Goal: Task Accomplishment & Management: Complete application form

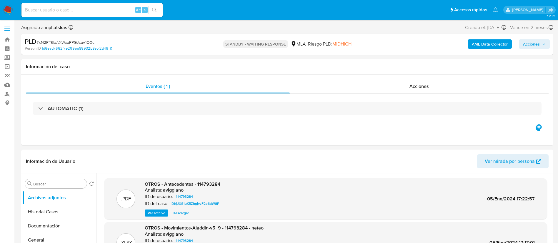
select select "10"
click at [10, 5] on img at bounding box center [8, 10] width 10 height 10
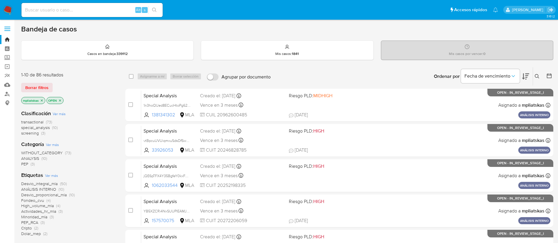
click at [29, 132] on span "screening" at bounding box center [30, 133] width 18 height 6
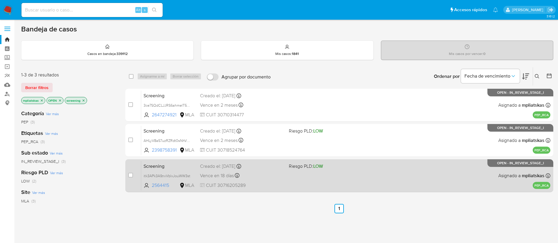
click at [279, 184] on span "CUIT 30716205289" at bounding box center [242, 185] width 84 height 6
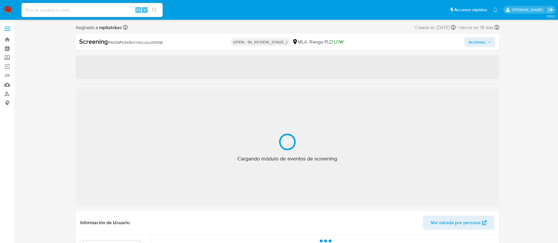
select select "10"
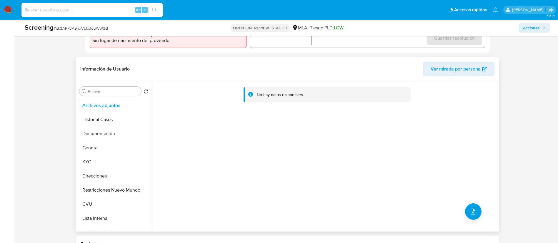
scroll to position [221, 0]
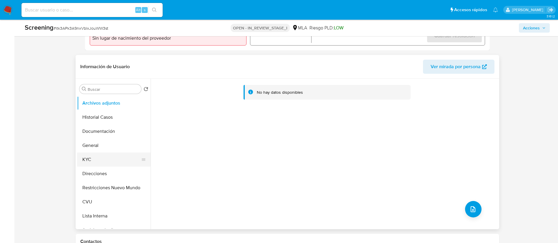
click at [90, 156] on button "KYC" at bounding box center [111, 160] width 69 height 14
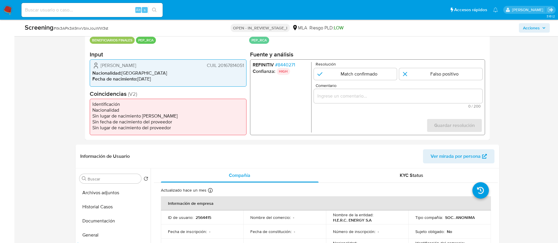
scroll to position [130, 0]
click at [235, 68] on span "CUIL 20167814051" at bounding box center [224, 66] width 37 height 6
click at [282, 65] on span "# 8440271" at bounding box center [285, 66] width 20 height 6
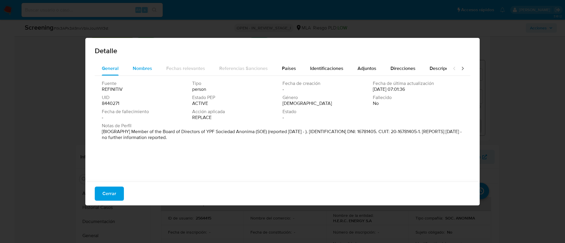
click at [157, 66] on button "Nombres" at bounding box center [143, 68] width 34 height 14
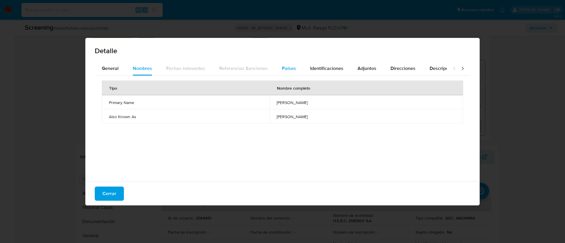
click at [290, 65] on span "Países" at bounding box center [289, 68] width 14 height 7
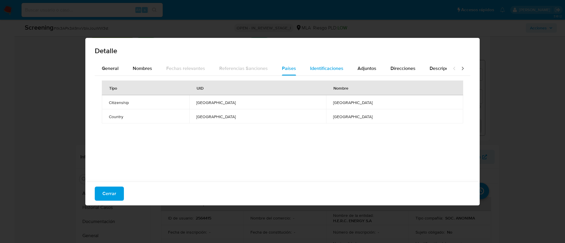
click at [323, 68] on span "Identificaciones" at bounding box center [326, 68] width 33 height 7
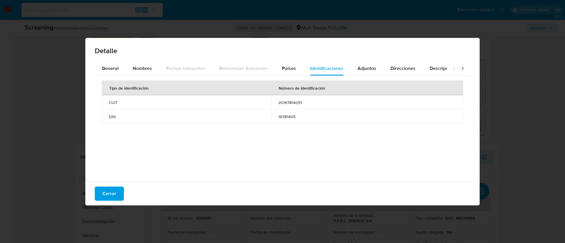
click at [286, 114] on span "16781405" at bounding box center [367, 116] width 178 height 5
click at [491, 64] on div "Detalle General Nombres Fechas relevantes Referencias Sanciones Países Identifi…" at bounding box center [282, 121] width 565 height 243
click at [113, 193] on span "Cerrar" at bounding box center [109, 193] width 14 height 13
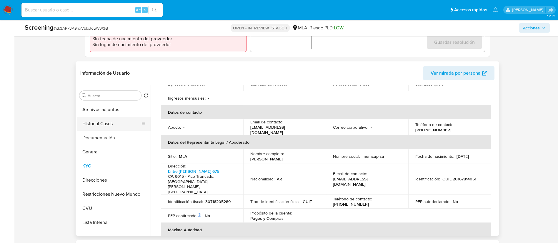
scroll to position [163, 0]
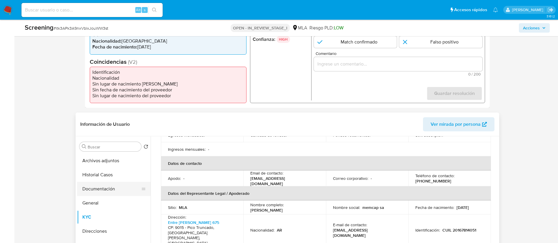
click at [103, 183] on button "Documentación" at bounding box center [111, 189] width 69 height 14
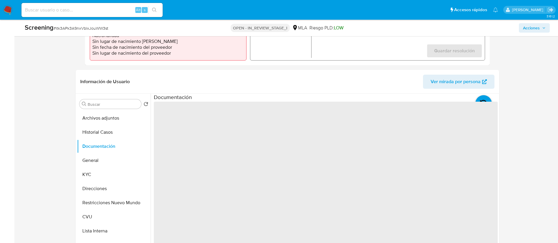
scroll to position [207, 0]
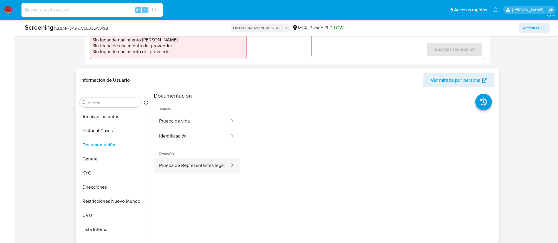
click at [186, 166] on button "Prueba de Representantes legal" at bounding box center [192, 165] width 76 height 15
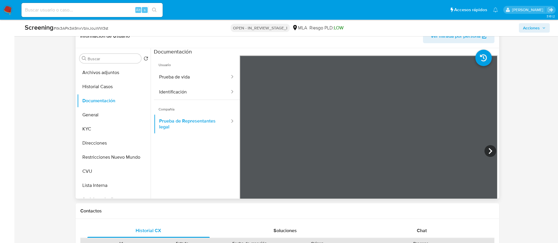
scroll to position [0, 0]
click at [485, 149] on icon at bounding box center [490, 151] width 12 height 12
click at [491, 150] on icon at bounding box center [490, 151] width 12 height 12
click at [484, 152] on icon at bounding box center [490, 151] width 12 height 12
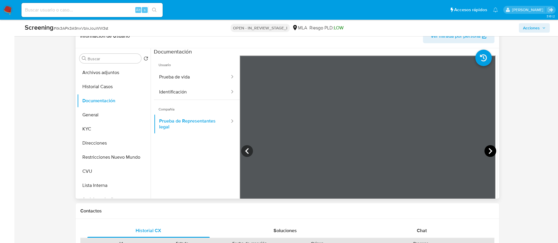
click at [491, 149] on icon at bounding box center [490, 151] width 12 height 12
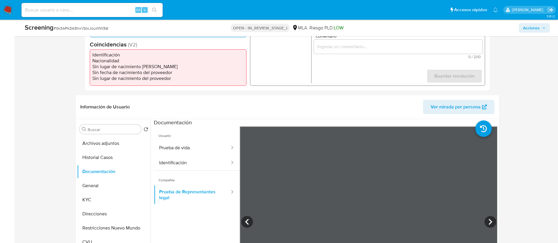
scroll to position [163, 0]
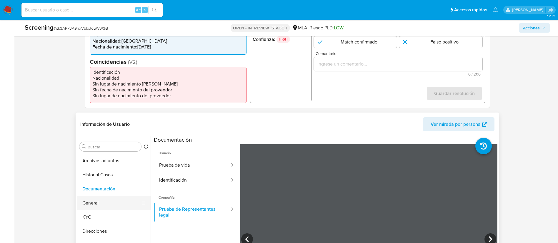
click at [94, 207] on button "General" at bounding box center [111, 203] width 69 height 14
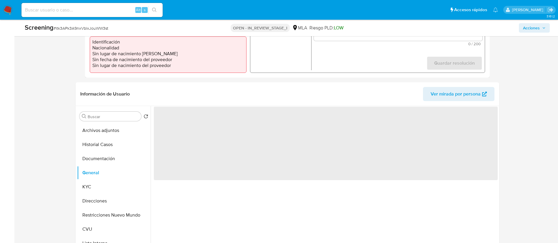
scroll to position [207, 0]
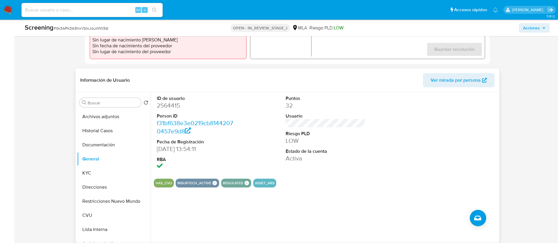
click at [171, 104] on dd "2564415" at bounding box center [197, 105] width 80 height 8
click at [171, 103] on dd "2564415" at bounding box center [197, 105] width 80 height 8
copy dd "2564415"
drag, startPoint x: 156, startPoint y: 148, endPoint x: 185, endPoint y: 150, distance: 28.9
click at [185, 150] on dd "19/12/2006 13:54:11" at bounding box center [197, 149] width 80 height 8
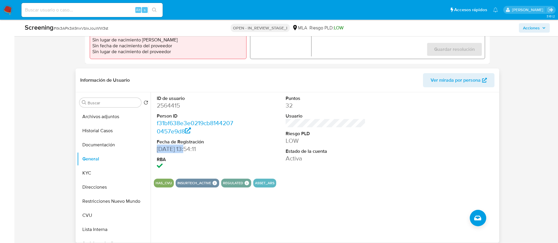
copy dd "19/12/2006"
click at [107, 176] on button "KYC" at bounding box center [111, 173] width 69 height 14
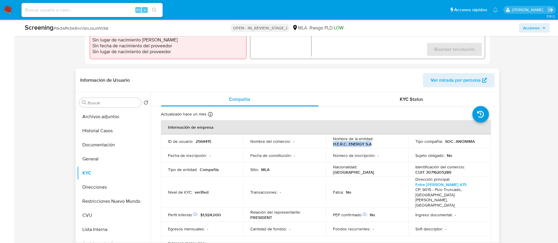
drag, startPoint x: 332, startPoint y: 144, endPoint x: 374, endPoint y: 144, distance: 42.1
click at [374, 144] on div "Nombre de la entidad : H.E.R.C. ENERGY S.A" at bounding box center [367, 141] width 69 height 11
copy p "H.E.R.C. ENERGY S.A"
click at [434, 173] on p "CUIT 30716205289" at bounding box center [433, 172] width 36 height 5
click at [434, 172] on p "CUIT 30716205289" at bounding box center [433, 172] width 36 height 5
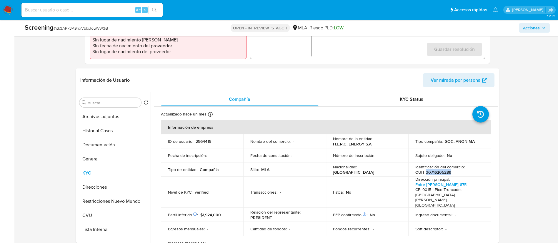
copy p "30716205289"
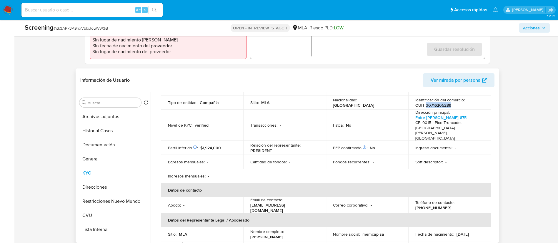
scroll to position [88, 0]
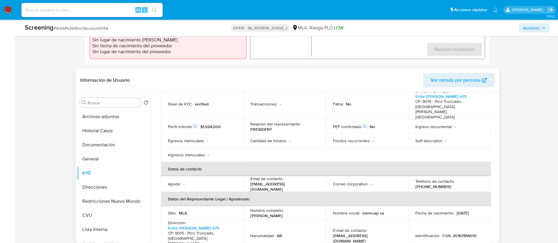
drag, startPoint x: 250, startPoint y: 204, endPoint x: 320, endPoint y: 203, distance: 70.3
click at [320, 206] on td "Nombre completo : Hugo Eduardo Rodriguez Cancina" at bounding box center [284, 213] width 83 height 14
copy p "Hugo Eduardo Rodriguez Cancina"
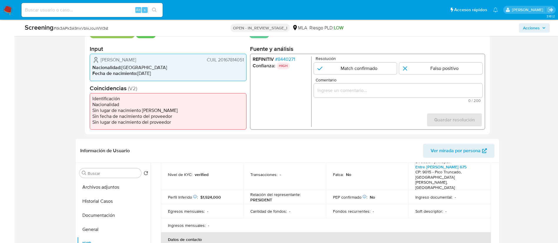
scroll to position [119, 0]
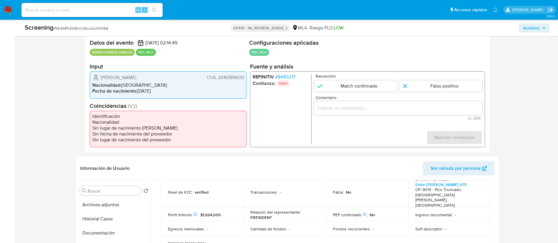
click at [285, 76] on span "# 8440271" at bounding box center [285, 77] width 20 height 6
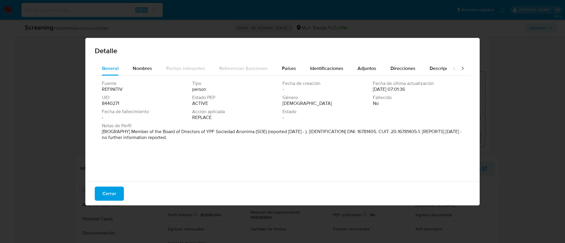
drag, startPoint x: 207, startPoint y: 132, endPoint x: 255, endPoint y: 132, distance: 47.4
click at [255, 132] on p "[BIOGRAPHY] Member of the Board of Directors of YPF Sociedad Anonima (SOE) (rep…" at bounding box center [282, 135] width 360 height 12
click at [118, 196] on button "Cerrar" at bounding box center [109, 194] width 29 height 14
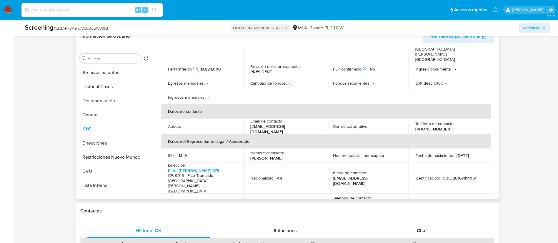
scroll to position [88, 0]
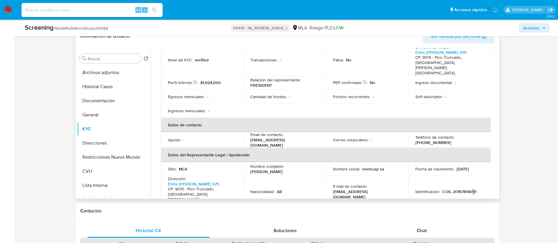
click at [472, 189] on p "CUIL 20167814051" at bounding box center [459, 191] width 34 height 5
click at [453, 178] on td "Identificación : CUIL 20167814051" at bounding box center [449, 191] width 83 height 31
click at [458, 189] on p "CUIL 20167814051" at bounding box center [459, 191] width 34 height 5
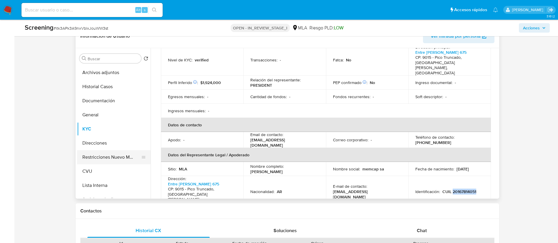
copy p "20167814051"
click at [105, 184] on button "Lista Interna" at bounding box center [111, 186] width 69 height 14
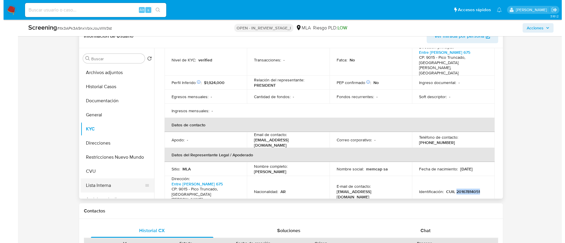
scroll to position [0, 0]
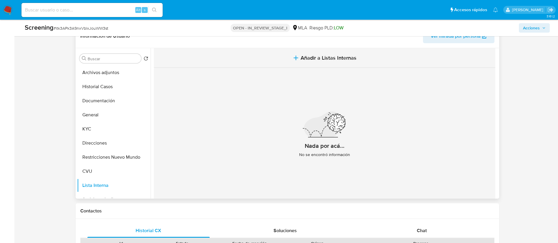
click at [324, 60] on span "Añadir a Listas Internas" at bounding box center [329, 58] width 56 height 6
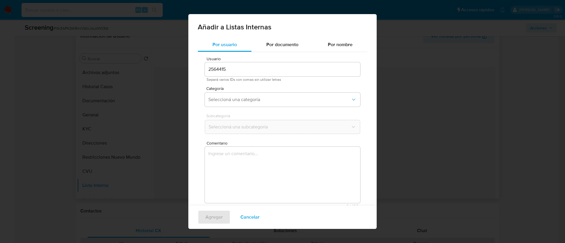
click at [253, 72] on input "2564415" at bounding box center [282, 70] width 155 height 8
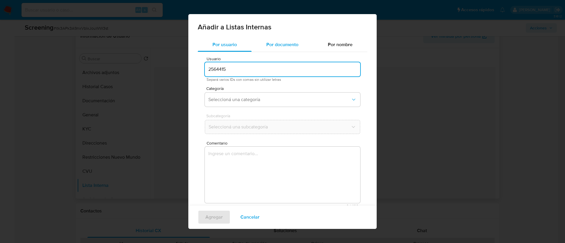
click at [295, 46] on div "Por documento" at bounding box center [281, 45] width 61 height 14
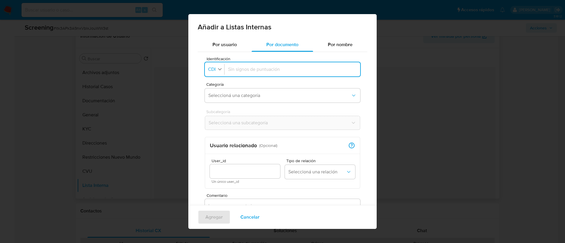
click at [219, 69] on icon "button" at bounding box center [219, 68] width 5 height 5
click at [214, 112] on div "CUIT" at bounding box center [214, 109] width 10 height 14
click at [240, 69] on input "Identificación" at bounding box center [294, 69] width 126 height 6
type input "20167814051"
click at [245, 89] on button "Seleccioná una categoría" at bounding box center [282, 96] width 155 height 14
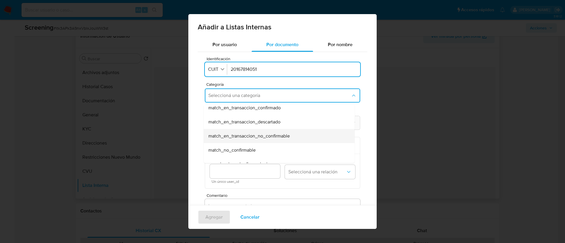
scroll to position [44, 0]
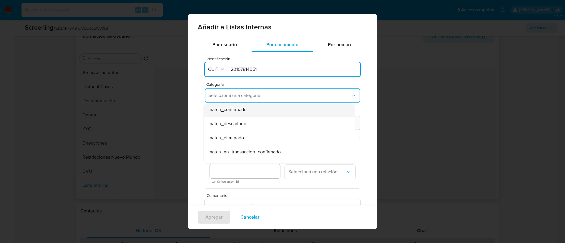
click at [236, 110] on span "match_confirmado" at bounding box center [227, 110] width 38 height 6
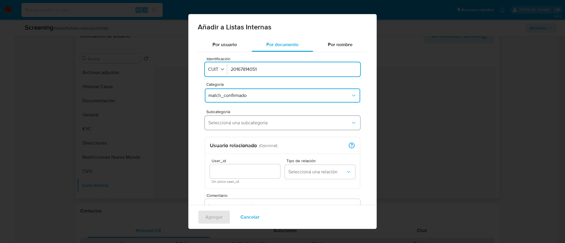
click at [241, 121] on span "Seleccioná una subcategoría" at bounding box center [279, 123] width 142 height 6
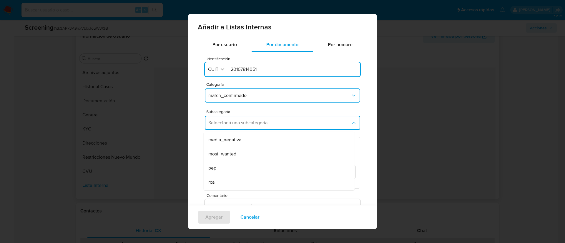
scroll to position [40, 0]
click at [230, 158] on div "pep" at bounding box center [277, 155] width 138 height 14
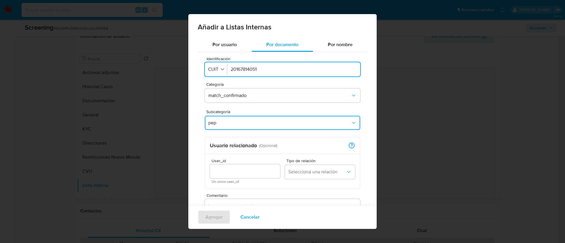
click at [250, 179] on div "User_id Un único user_id" at bounding box center [245, 171] width 70 height 25
click at [253, 170] on input "User_id" at bounding box center [245, 172] width 70 height 8
type input "2564415"
click at [288, 171] on span "Seleccioná una relación" at bounding box center [316, 172] width 57 height 6
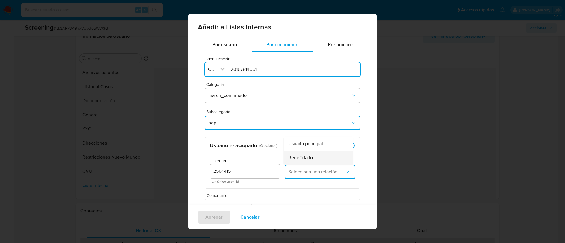
click at [288, 160] on span "Beneficiario" at bounding box center [300, 158] width 24 height 6
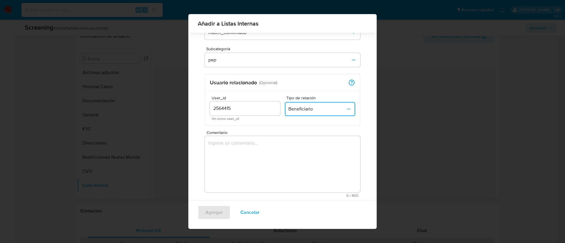
scroll to position [60, 0]
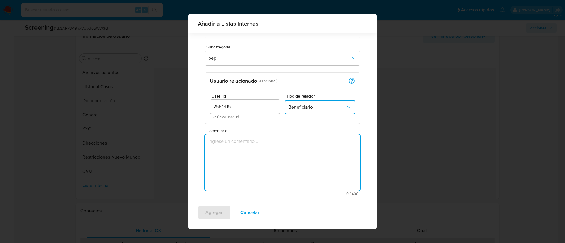
click at [250, 147] on textarea "Comentario" at bounding box center [282, 162] width 155 height 56
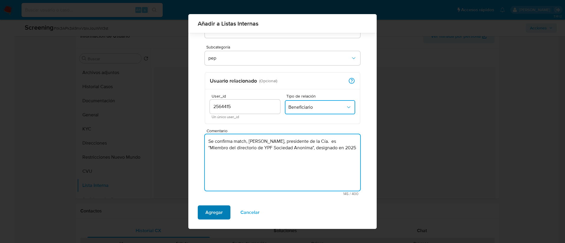
type textarea "Se confirma match, Hugo Eduardo Rodriguez Cancina, presidente de la Cía. es "Mi…"
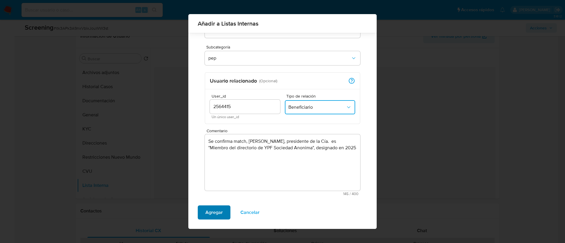
click at [213, 214] on span "Agregar" at bounding box center [213, 212] width 17 height 13
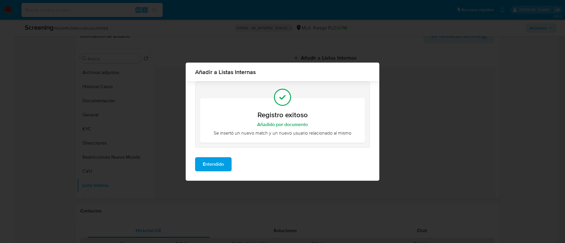
click at [213, 165] on span "Entendido" at bounding box center [213, 164] width 21 height 13
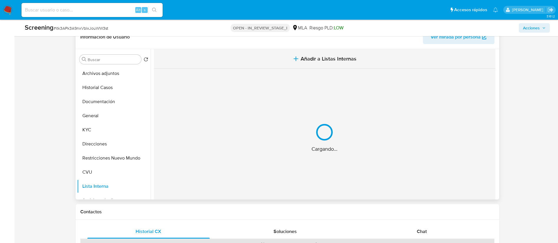
scroll to position [119, 0]
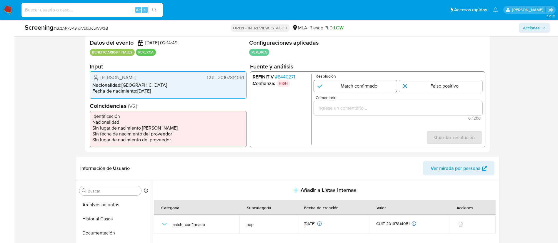
click at [332, 90] on input "1 de 1" at bounding box center [355, 86] width 83 height 12
radio input "true"
click at [342, 111] on input "Comentario" at bounding box center [398, 108] width 169 height 8
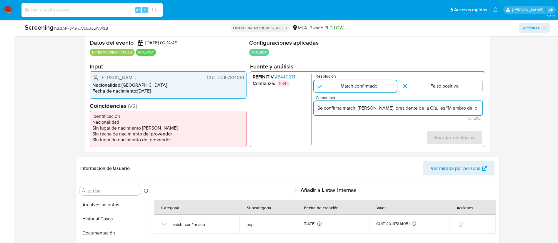
scroll to position [0, 151]
type input "Se confirma match, Hugo Eduardo Rodriguez Cancina, presidente de la Cía. es "Mi…"
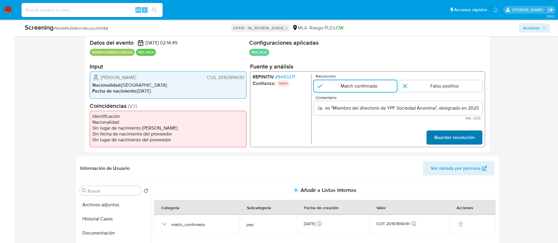
click at [434, 135] on span "Guardar resolución" at bounding box center [454, 137] width 41 height 13
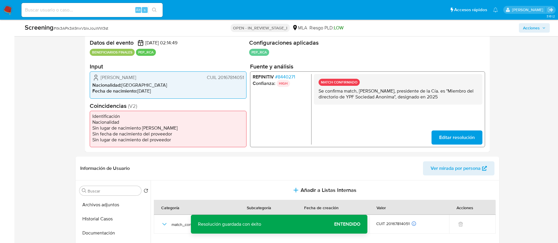
click at [534, 28] on span "Acciones" at bounding box center [531, 27] width 17 height 9
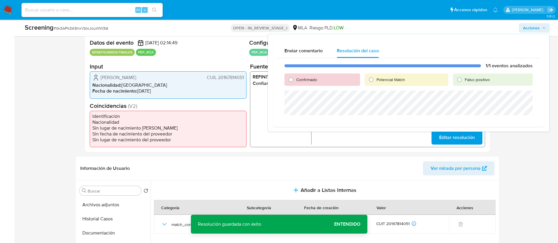
click at [319, 81] on div "Confirmado" at bounding box center [322, 80] width 76 height 12
drag, startPoint x: 311, startPoint y: 79, endPoint x: 316, endPoint y: 88, distance: 10.7
click at [311, 79] on span "Confirmado" at bounding box center [306, 80] width 21 height 6
click at [296, 79] on input "Confirmado" at bounding box center [290, 79] width 9 height 9
radio input "true"
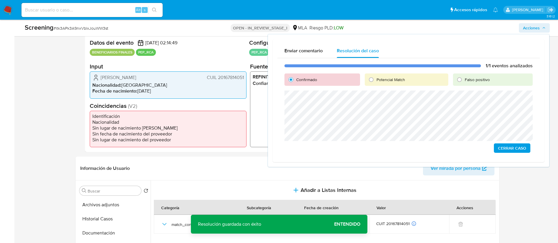
click at [504, 148] on span "Cerrar Caso" at bounding box center [512, 148] width 28 height 8
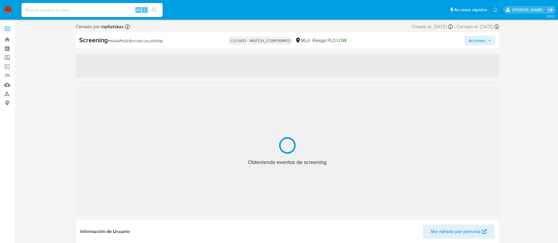
select select "10"
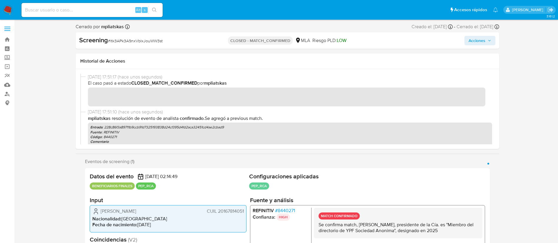
click at [9, 11] on img at bounding box center [8, 10] width 10 height 10
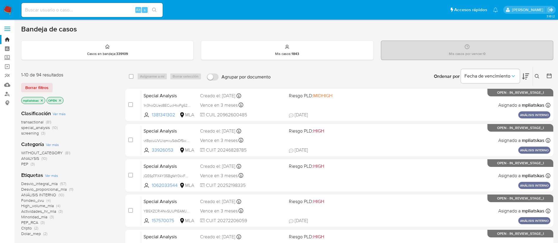
drag, startPoint x: 0, startPoint y: 0, endPoint x: 6, endPoint y: 9, distance: 10.9
click at [6, 9] on img at bounding box center [8, 10] width 10 height 10
